Goal: Task Accomplishment & Management: Use online tool/utility

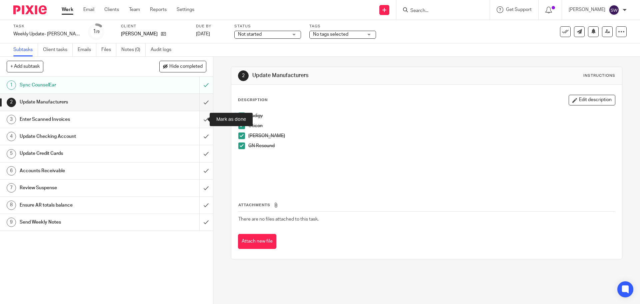
click at [198, 118] on input "submit" at bounding box center [106, 119] width 213 height 17
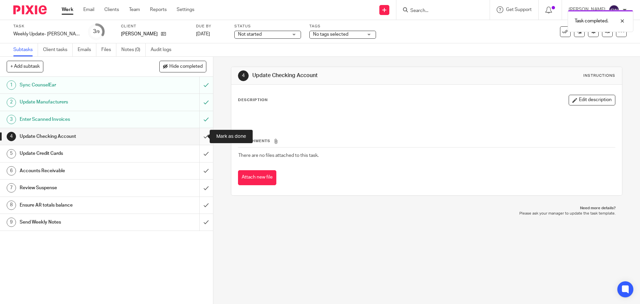
click at [203, 138] on input "submit" at bounding box center [106, 136] width 213 height 17
click at [201, 152] on input "submit" at bounding box center [106, 153] width 213 height 17
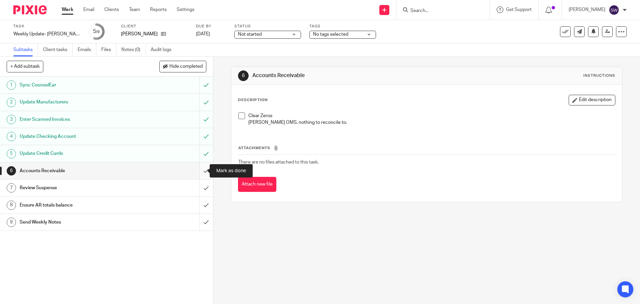
click at [198, 166] on input "submit" at bounding box center [106, 170] width 213 height 17
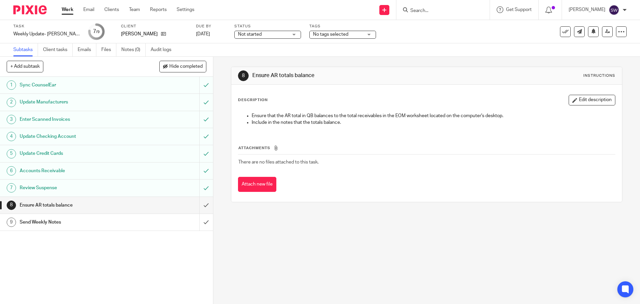
click at [367, 149] on th "Attachments" at bounding box center [426, 150] width 377 height 10
click at [202, 205] on input "submit" at bounding box center [106, 205] width 213 height 17
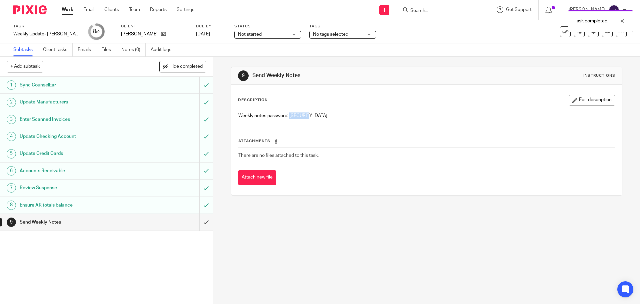
drag, startPoint x: 318, startPoint y: 116, endPoint x: 288, endPoint y: 114, distance: 29.4
click at [288, 114] on p "Weekly notes password: [SECURITY_DATA]" at bounding box center [426, 115] width 376 height 7
copy p "3Ln8gWIK"
click at [343, 215] on div "9 Send Weekly Notes Instructions Description Edit description Weekly notes pass…" at bounding box center [426, 180] width 427 height 247
click at [364, 251] on div "9 Send Weekly Notes Instructions Description Edit description Weekly notes pass…" at bounding box center [426, 180] width 427 height 247
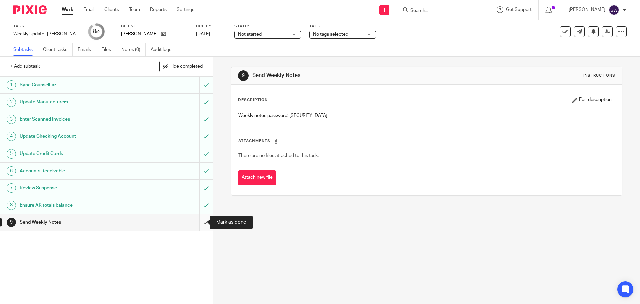
click at [194, 218] on input "submit" at bounding box center [106, 222] width 213 height 17
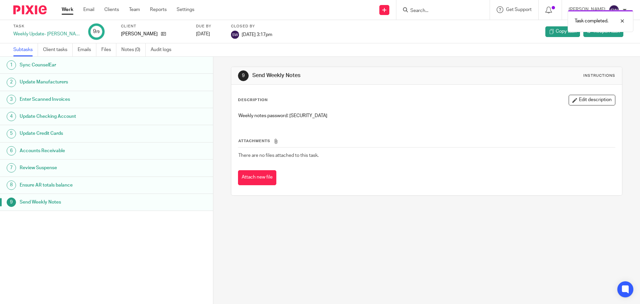
click at [66, 8] on link "Work" at bounding box center [68, 9] width 12 height 7
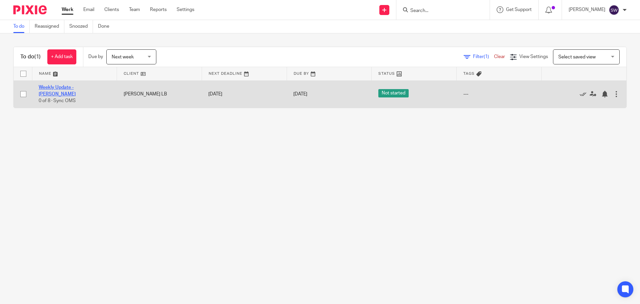
click at [76, 88] on link "Weekly Update - [PERSON_NAME]" at bounding box center [57, 90] width 37 height 11
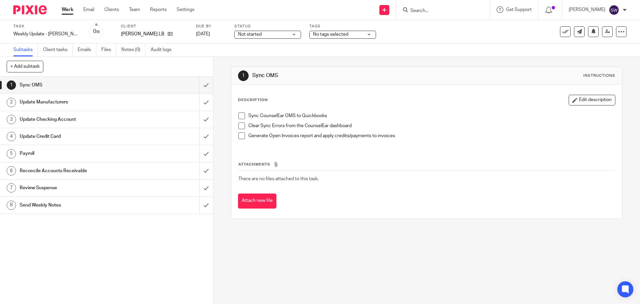
click at [239, 114] on span at bounding box center [241, 115] width 7 height 7
click at [238, 124] on span at bounding box center [241, 125] width 7 height 7
click at [371, 240] on div "1 Sync OMS Instructions Description Edit description Sync CounselEar OMS to Qui…" at bounding box center [426, 180] width 427 height 247
click at [239, 134] on span at bounding box center [241, 135] width 7 height 7
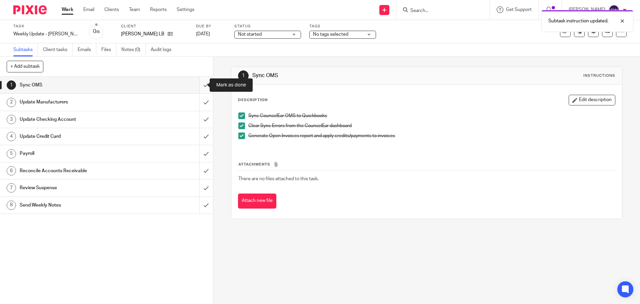
click at [195, 84] on input "submit" at bounding box center [106, 85] width 213 height 17
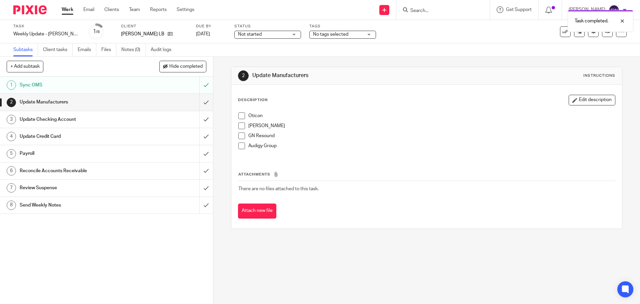
click at [239, 116] on span at bounding box center [241, 115] width 7 height 7
click at [238, 124] on span at bounding box center [241, 125] width 7 height 7
click at [239, 134] on span at bounding box center [241, 135] width 7 height 7
click at [241, 147] on span at bounding box center [241, 145] width 7 height 7
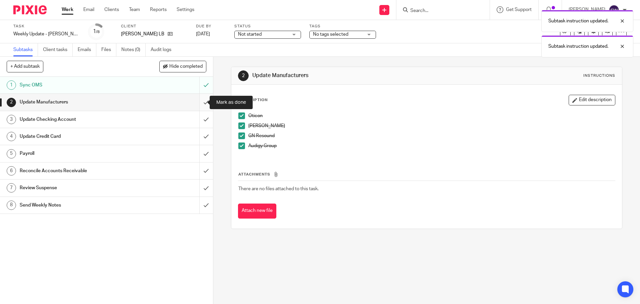
click at [200, 103] on input "submit" at bounding box center [106, 102] width 213 height 17
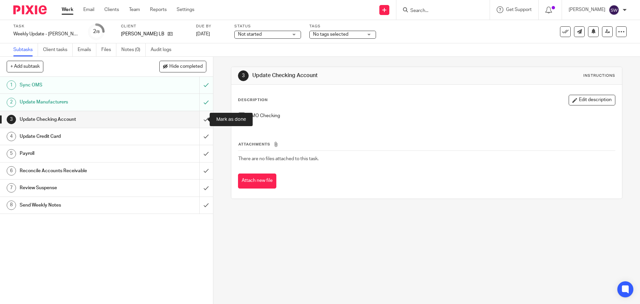
click at [196, 122] on input "submit" at bounding box center [106, 119] width 213 height 17
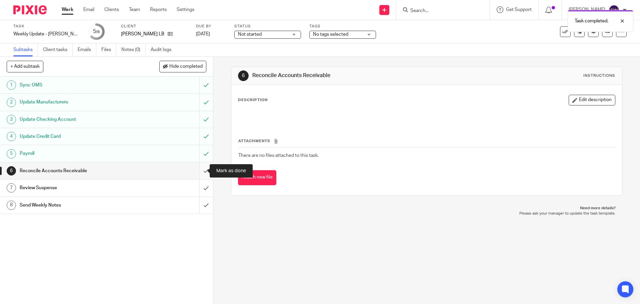
click at [193, 166] on input "submit" at bounding box center [106, 170] width 213 height 17
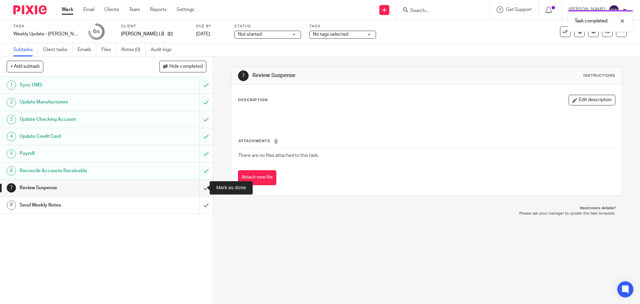
drag, startPoint x: 199, startPoint y: 185, endPoint x: 181, endPoint y: 182, distance: 18.3
click at [199, 185] on input "submit" at bounding box center [106, 187] width 213 height 17
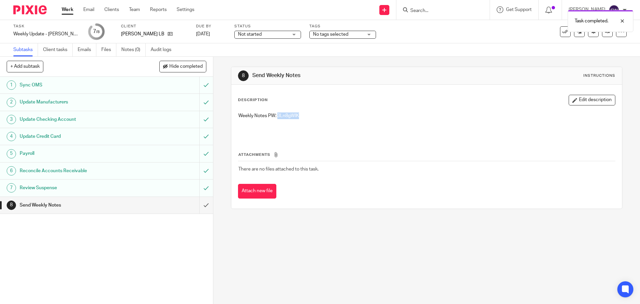
drag, startPoint x: 300, startPoint y: 116, endPoint x: 275, endPoint y: 113, distance: 25.2
click at [275, 113] on p "Weekly Notes PW: 3Ln8gWIK" at bounding box center [426, 115] width 376 height 7
copy p "3Ln8gWIK"
drag, startPoint x: 197, startPoint y: 203, endPoint x: 188, endPoint y: 199, distance: 9.7
click at [197, 203] on input "submit" at bounding box center [106, 205] width 213 height 17
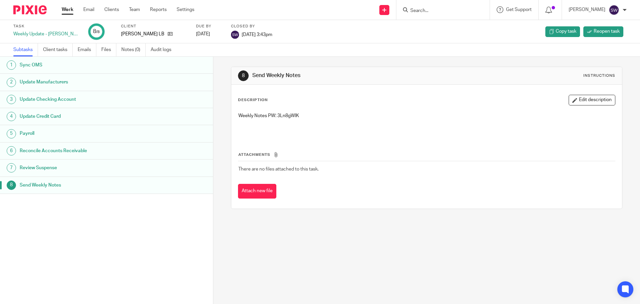
click at [73, 11] on link "Work" at bounding box center [68, 9] width 12 height 7
click at [70, 10] on link "Work" at bounding box center [68, 9] width 12 height 7
